Goal: Task Accomplishment & Management: Manage account settings

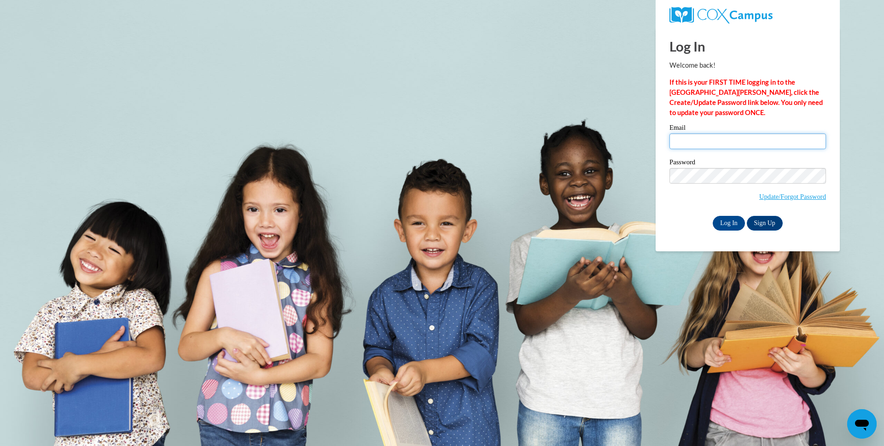
click at [781, 138] on input "Email" at bounding box center [747, 141] width 156 height 16
type input "[EMAIL_ADDRESS][DOMAIN_NAME]"
click at [712, 216] on input "Log In" at bounding box center [728, 223] width 32 height 15
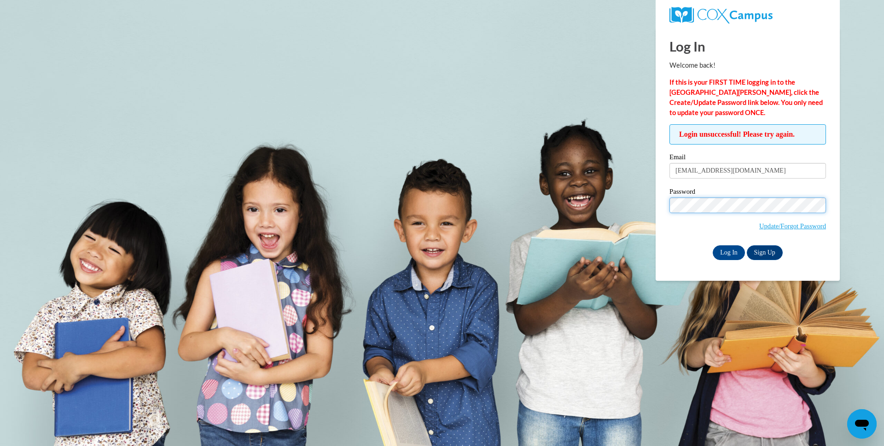
click at [712, 245] on input "Log In" at bounding box center [728, 252] width 32 height 15
click at [601, 191] on body "Log In Welcome back! If this is your FIRST TIME logging in to the NEW Cox Campu…" at bounding box center [442, 223] width 884 height 446
click at [761, 167] on input "[EMAIL_ADDRESS][DOMAIN_NAME]" at bounding box center [747, 171] width 156 height 16
click at [759, 170] on input "[EMAIL_ADDRESS][DOMAIN_NAME]" at bounding box center [747, 171] width 156 height 16
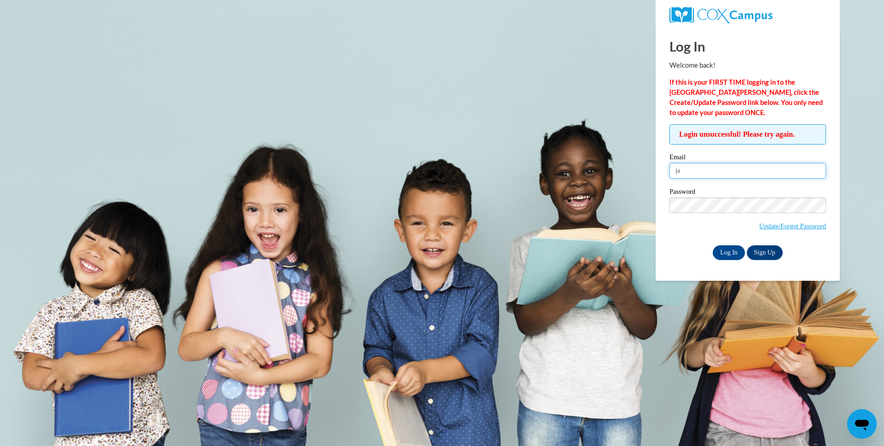
type input "j"
type input "[EMAIL_ADDRESS][DOMAIN_NAME]"
click at [712, 245] on input "Log In" at bounding box center [728, 252] width 32 height 15
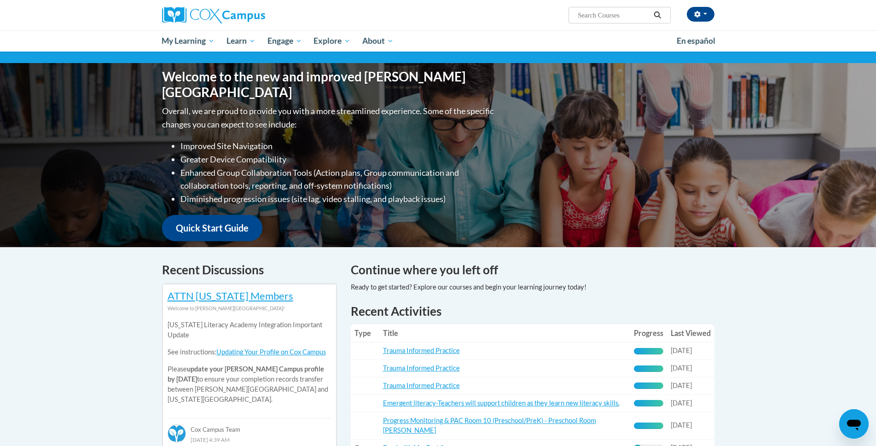
scroll to position [92, 0]
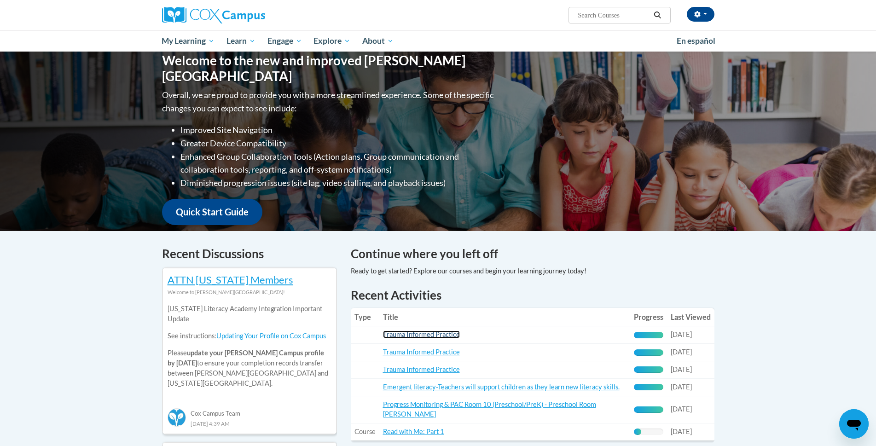
click at [426, 332] on link "Trauma Informed Practice" at bounding box center [421, 334] width 77 height 8
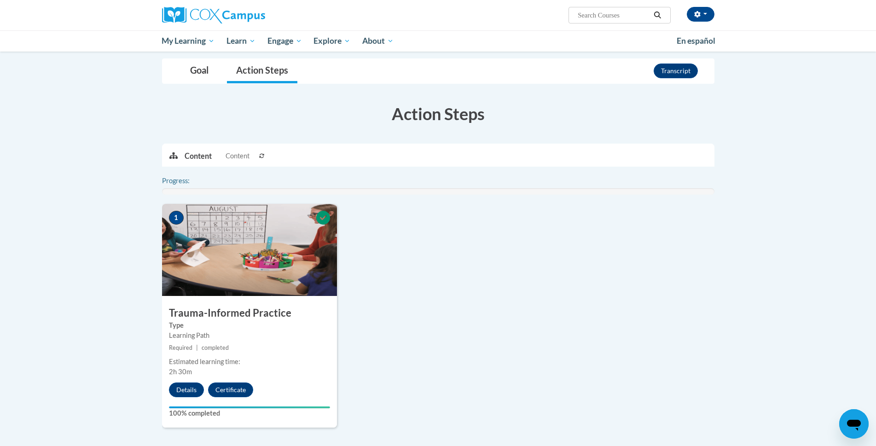
scroll to position [92, 0]
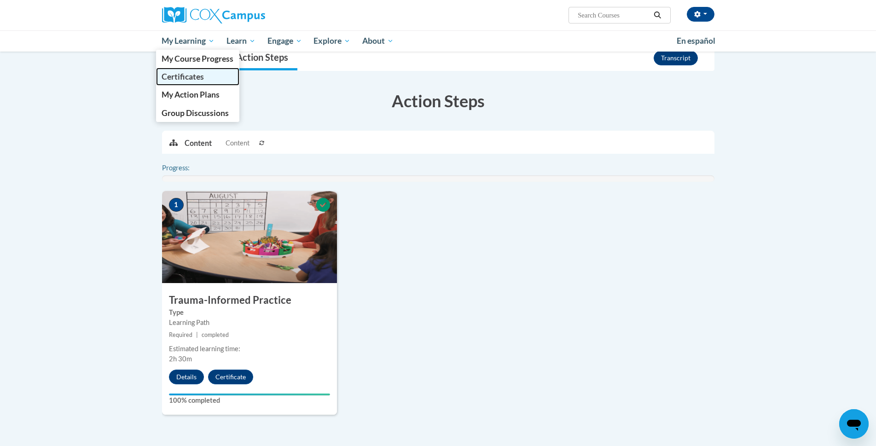
click at [174, 79] on span "Certificates" at bounding box center [183, 77] width 42 height 10
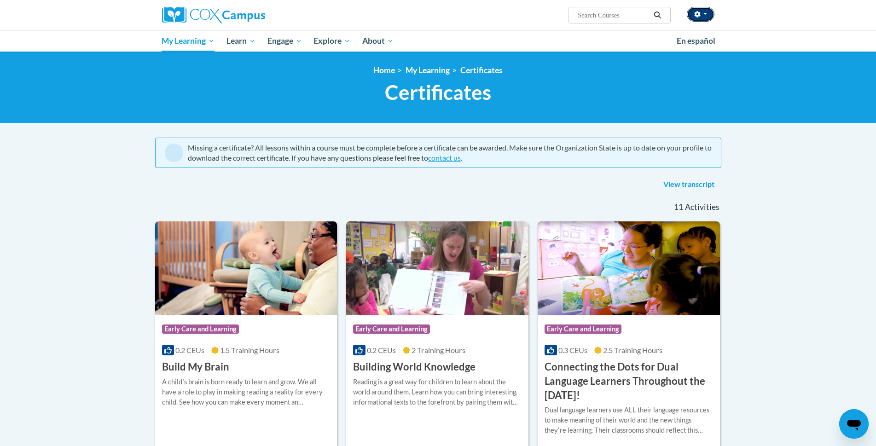
click at [704, 10] on button "button" at bounding box center [701, 14] width 28 height 15
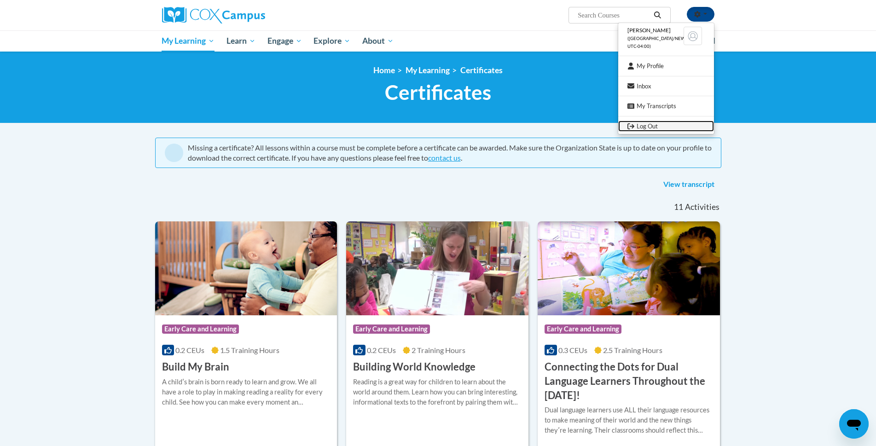
click at [637, 125] on link "Log Out" at bounding box center [666, 127] width 96 height 12
